Goal: Task Accomplishment & Management: Use online tool/utility

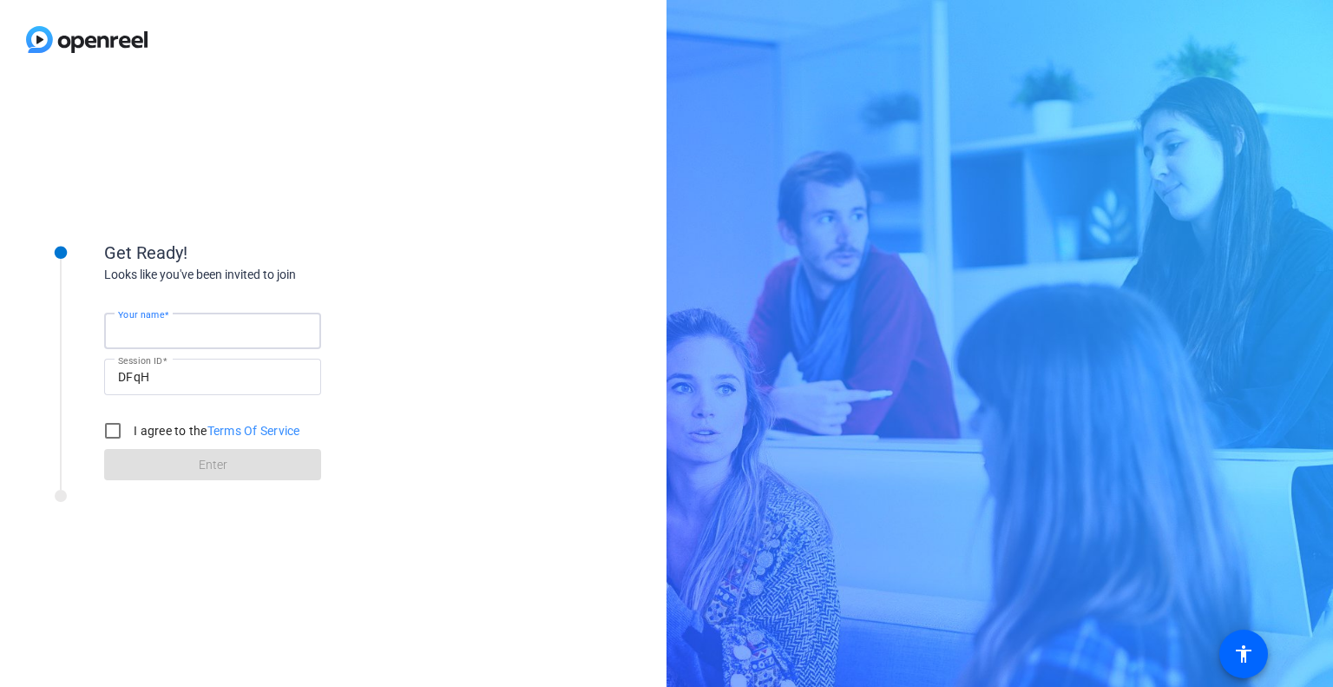
click at [185, 322] on input "Your name" at bounding box center [212, 330] width 189 height 21
type input "[PERSON_NAME]"
click at [113, 432] on input "I agree to the Terms Of Service" at bounding box center [112, 430] width 35 height 35
checkbox input "true"
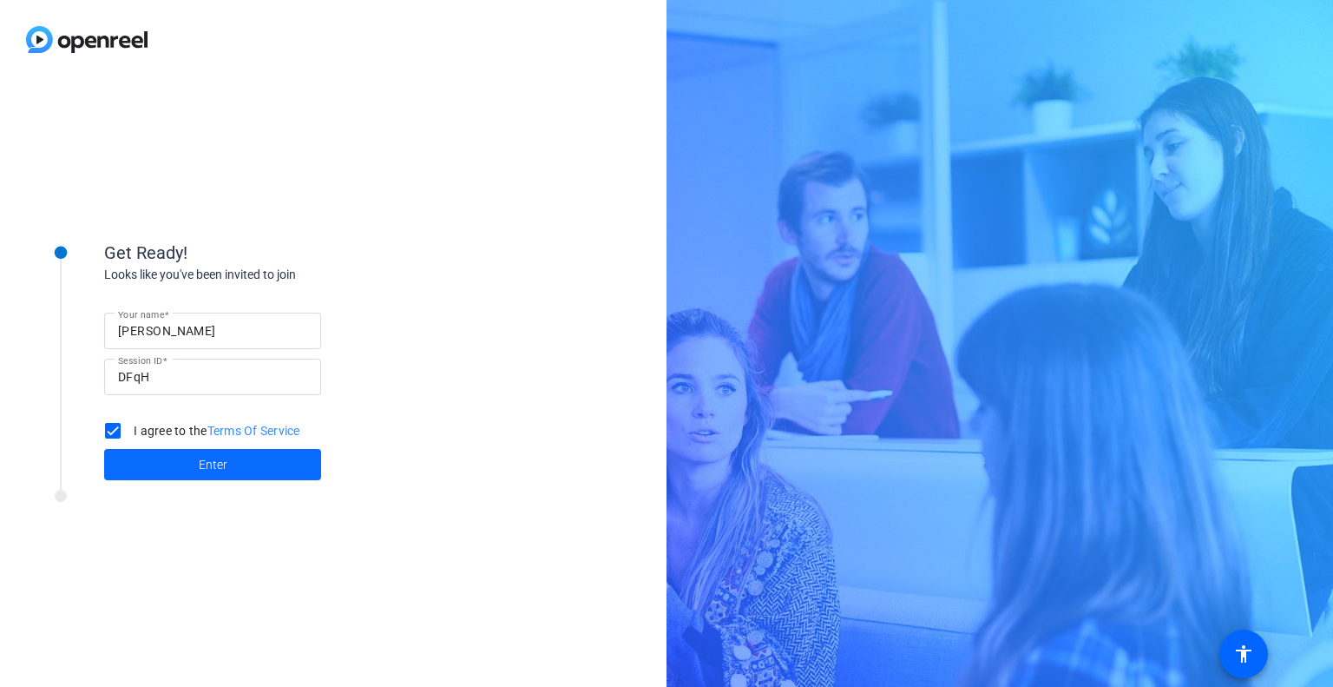
click at [225, 466] on span "Enter" at bounding box center [213, 465] width 29 height 18
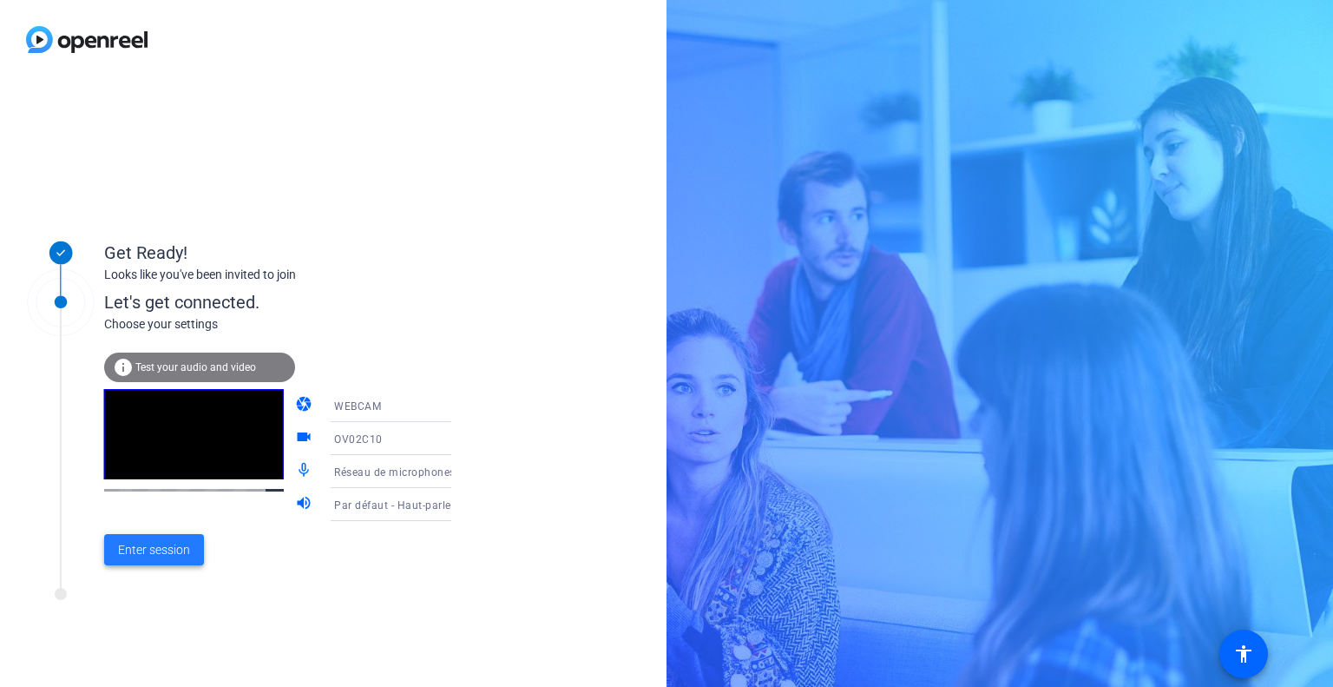
click at [145, 543] on span "Enter session" at bounding box center [154, 550] width 72 height 18
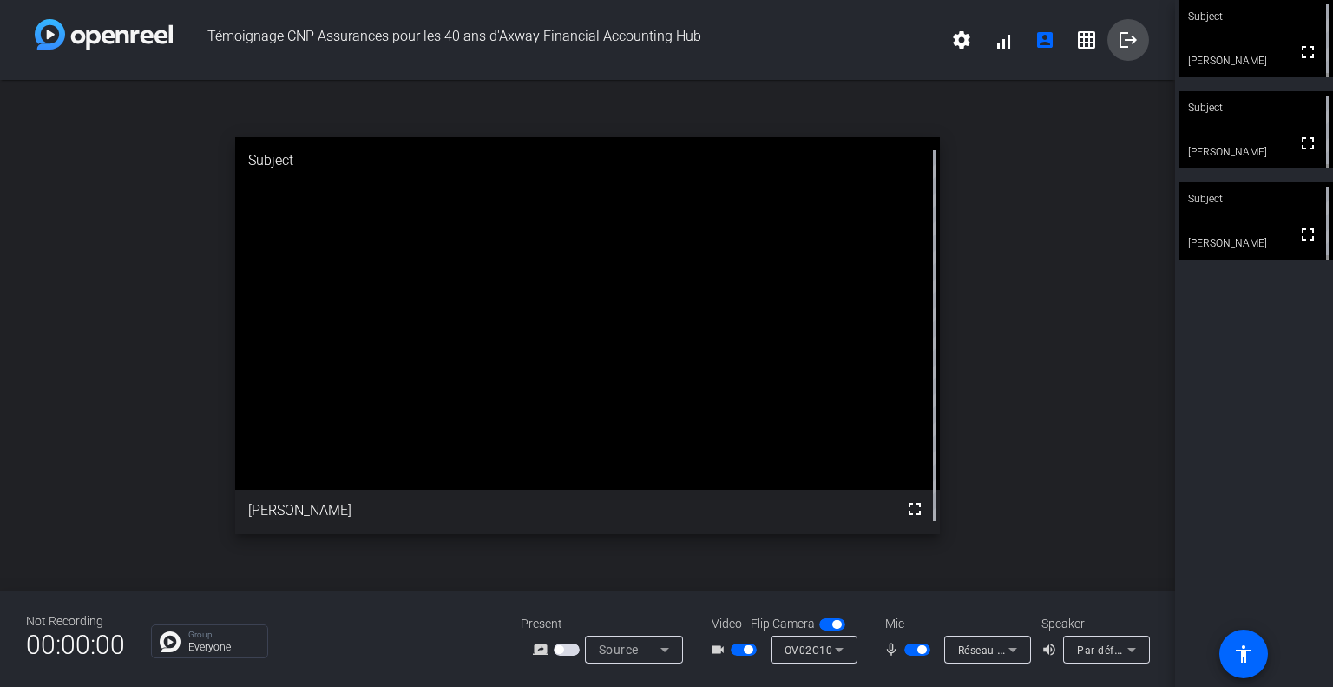
click at [1130, 39] on mat-icon "logout" at bounding box center [1128, 40] width 21 height 21
